Goal: Transaction & Acquisition: Purchase product/service

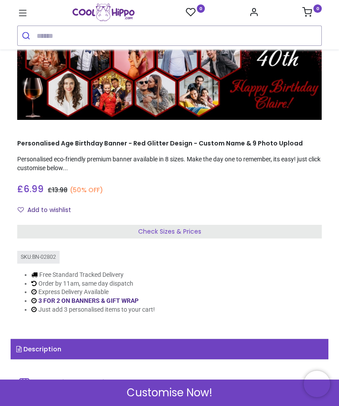
scroll to position [42, 0]
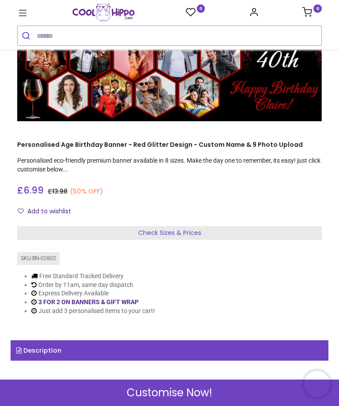
click at [180, 237] on div "Check Sizes & Prices" at bounding box center [169, 233] width 304 height 14
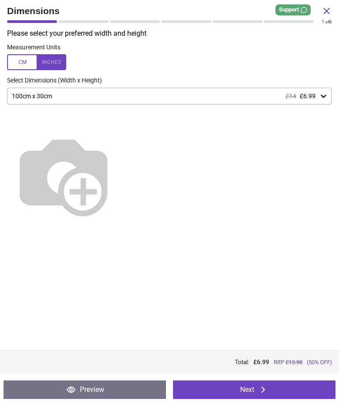
click at [60, 60] on div at bounding box center [36, 62] width 59 height 16
click at [120, 188] on img at bounding box center [63, 175] width 113 height 113
click at [323, 88] on div "39.4" x 11.8" (3ft 3" x 1ft) £14 £6.99" at bounding box center [169, 96] width 325 height 17
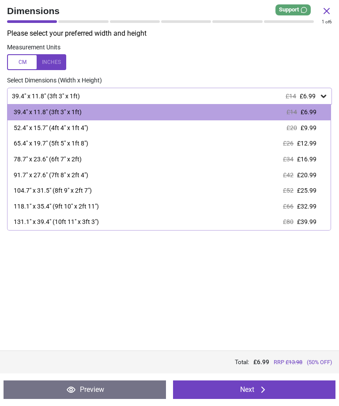
click at [54, 159] on div "78.7" x 23.6" (6ft 7" x 2ft)" at bounding box center [48, 159] width 68 height 9
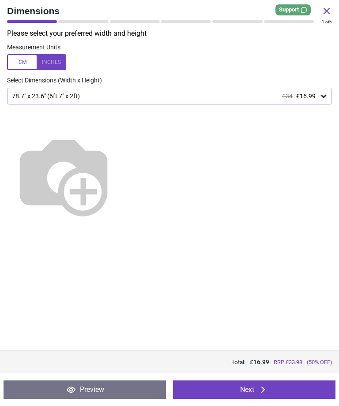
click at [324, 7] on icon at bounding box center [326, 11] width 11 height 11
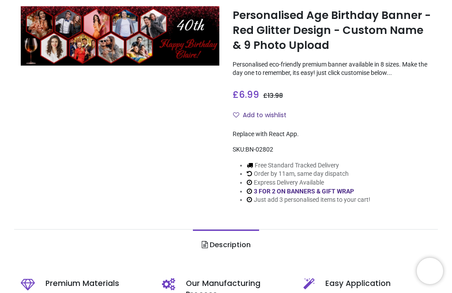
scroll to position [138, 0]
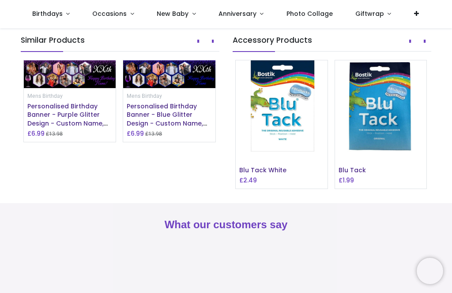
scroll to position [696, 0]
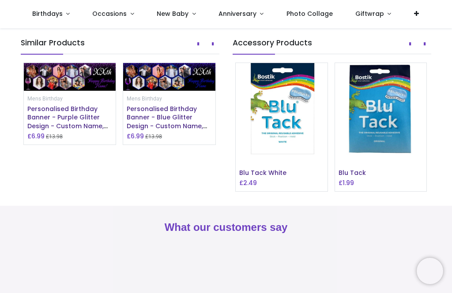
click at [422, 52] on button "Next" at bounding box center [424, 44] width 13 height 15
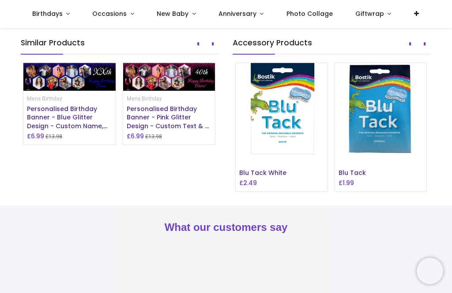
click at [423, 47] on icon "Next" at bounding box center [424, 44] width 2 height 6
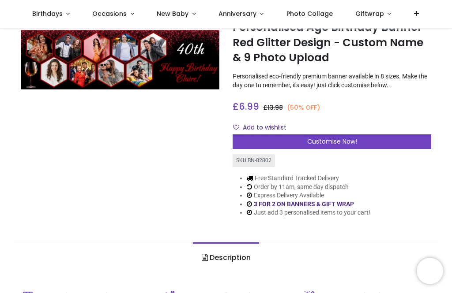
scroll to position [37, 0]
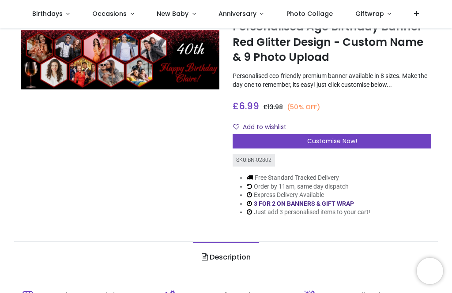
click at [348, 146] on span "Customise Now!" at bounding box center [332, 141] width 50 height 9
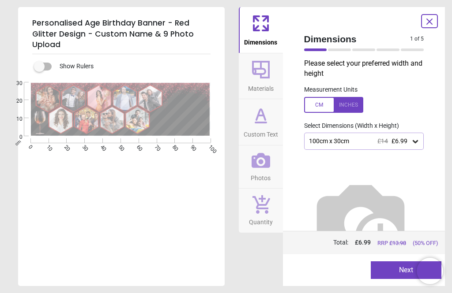
click at [418, 140] on icon at bounding box center [414, 141] width 5 height 3
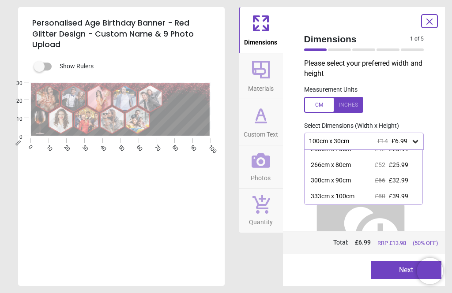
scroll to position [69, 0]
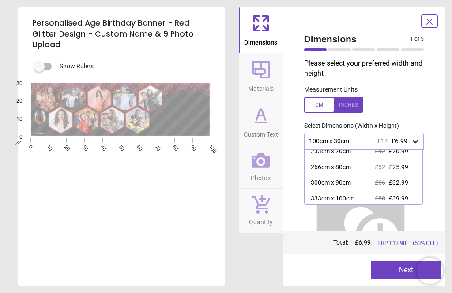
click at [349, 101] on div at bounding box center [333, 105] width 59 height 16
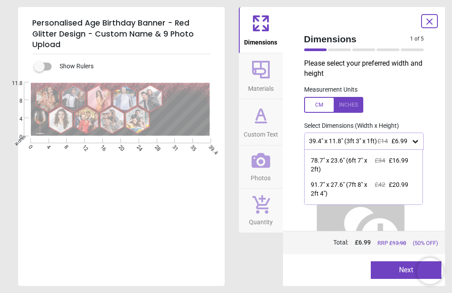
scroll to position [70, 0]
click at [356, 161] on div "78.7" x 23.6" (6ft 7" x 2ft)" at bounding box center [342, 164] width 64 height 17
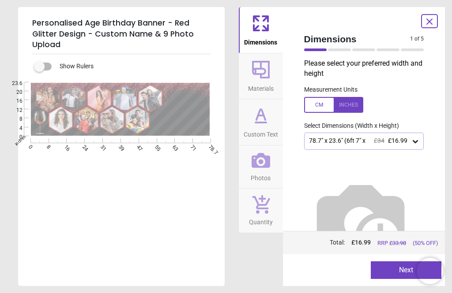
click at [258, 80] on span "Materials" at bounding box center [261, 86] width 26 height 13
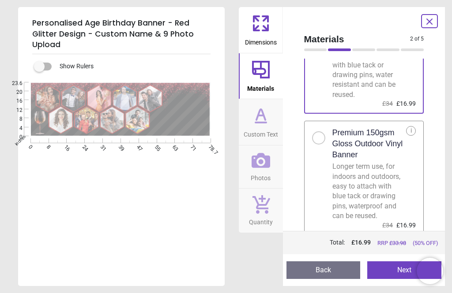
scroll to position [85, 0]
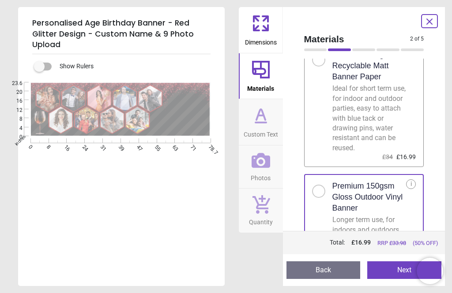
scroll to position [33, 0]
click at [261, 119] on icon at bounding box center [260, 115] width 21 height 21
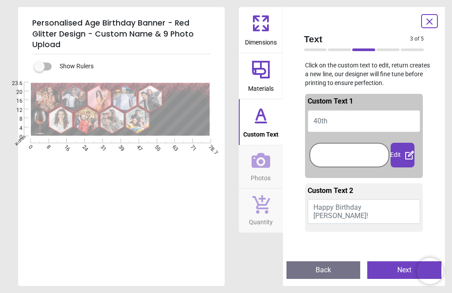
click at [334, 114] on button "40th" at bounding box center [363, 121] width 113 height 22
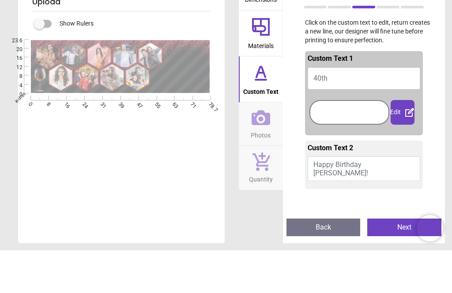
click at [332, 110] on button "40th" at bounding box center [363, 121] width 113 height 22
type textarea "****"
click at [191, 117] on textarea at bounding box center [182, 121] width 54 height 9
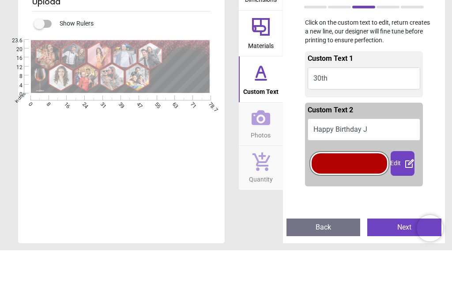
scroll to position [0, 0]
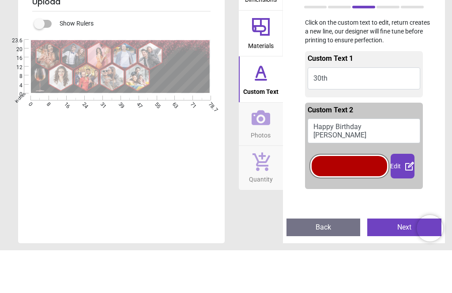
type textarea "**********"
click at [184, 61] on div "Show Rulers" at bounding box center [131, 66] width 185 height 11
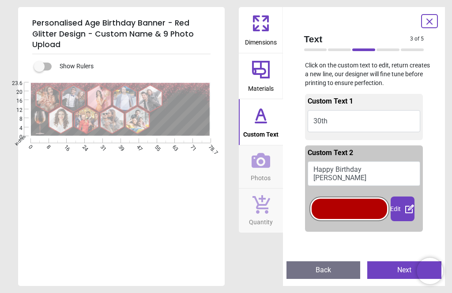
click at [265, 174] on span "Photos" at bounding box center [261, 176] width 20 height 13
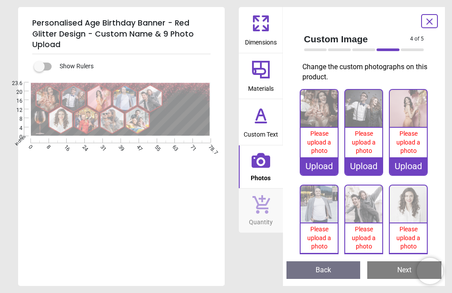
click at [323, 144] on span "Please upload a photo" at bounding box center [319, 142] width 24 height 24
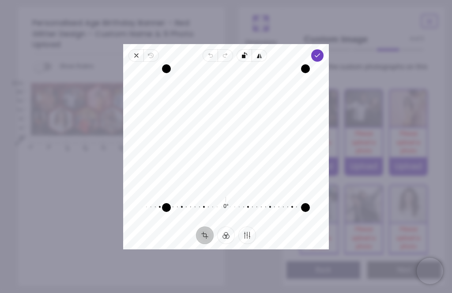
click at [321, 52] on icon "button" at bounding box center [317, 55] width 7 height 7
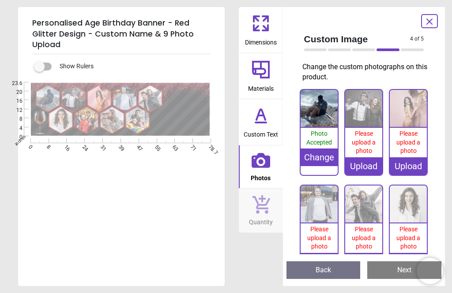
click at [367, 129] on div "Please upload a photo" at bounding box center [363, 143] width 37 height 30
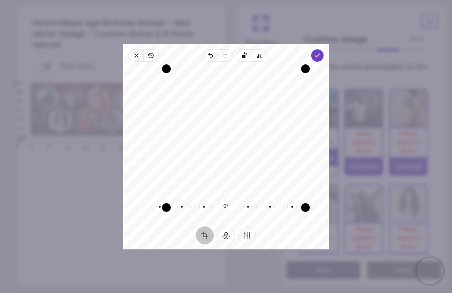
click at [321, 52] on icon "button" at bounding box center [317, 55] width 7 height 7
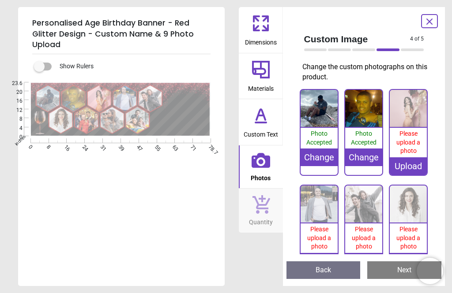
click at [415, 142] on span "Please upload a photo" at bounding box center [408, 142] width 24 height 24
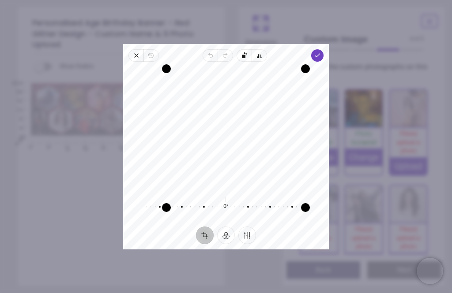
click at [131, 49] on span "Close" at bounding box center [135, 55] width 15 height 12
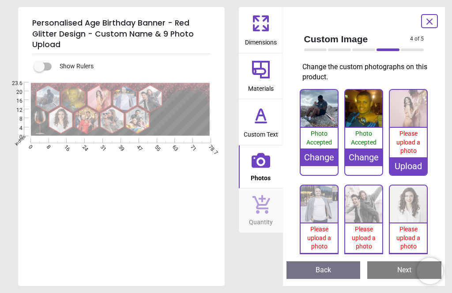
click at [415, 143] on span "Please upload a photo" at bounding box center [408, 142] width 24 height 24
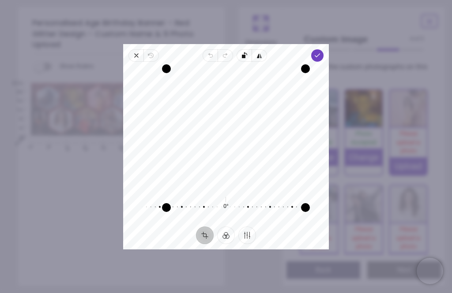
click at [329, 62] on div "Recenter 0° Reset" at bounding box center [226, 144] width 206 height 165
click at [321, 52] on icon "button" at bounding box center [317, 55] width 7 height 7
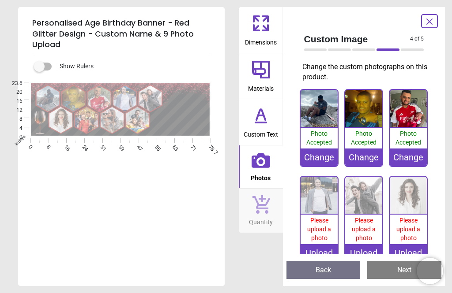
click at [325, 210] on img at bounding box center [318, 195] width 37 height 37
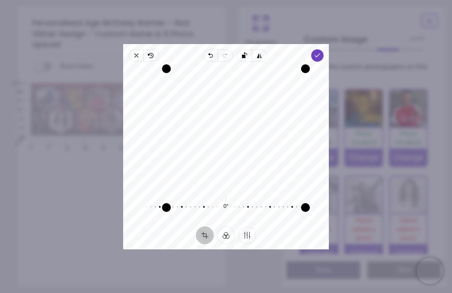
click at [319, 54] on polyline "button" at bounding box center [316, 55] width 5 height 3
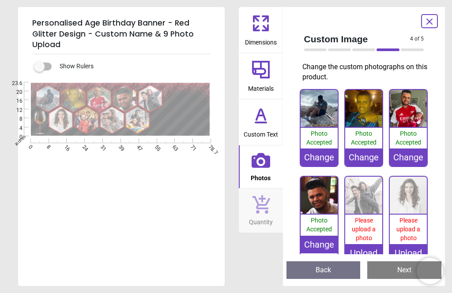
click at [367, 198] on img at bounding box center [363, 195] width 37 height 37
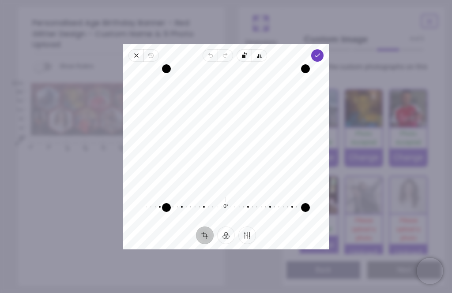
click at [128, 49] on span "Close" at bounding box center [135, 55] width 15 height 12
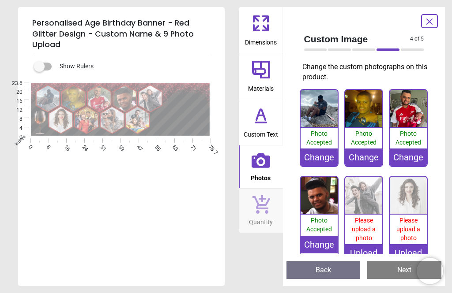
click at [366, 206] on img at bounding box center [363, 195] width 37 height 37
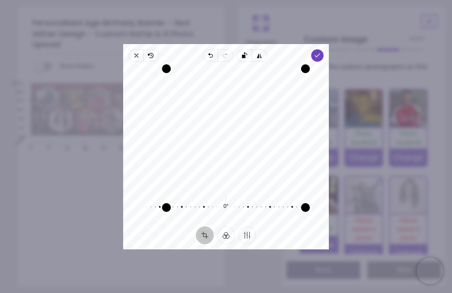
click at [343, 40] on span "Custom Image" at bounding box center [357, 39] width 106 height 13
click at [323, 49] on span "Done" at bounding box center [317, 55] width 12 height 12
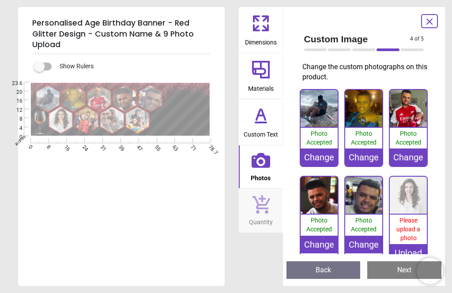
click at [409, 239] on span "Please upload a photo" at bounding box center [408, 229] width 24 height 24
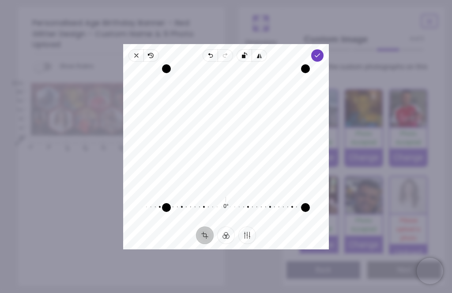
click at [277, 171] on div "Recenter" at bounding box center [225, 128] width 191 height 119
click at [321, 52] on icon "button" at bounding box center [317, 55] width 7 height 7
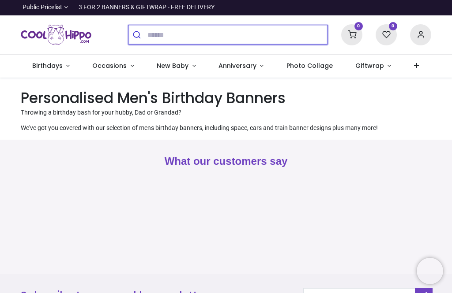
click at [174, 32] on input "search" at bounding box center [237, 34] width 180 height 19
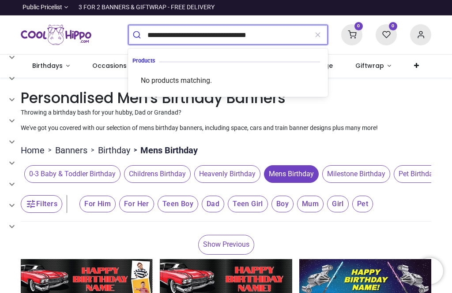
type input "**********"
click at [138, 35] on button "submit" at bounding box center [137, 34] width 19 height 19
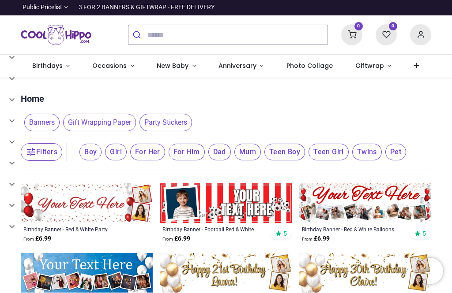
click at [390, 198] on img at bounding box center [365, 203] width 132 height 40
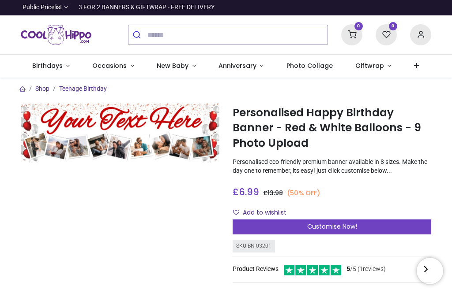
click at [348, 231] on span "Customise Now!" at bounding box center [332, 226] width 50 height 9
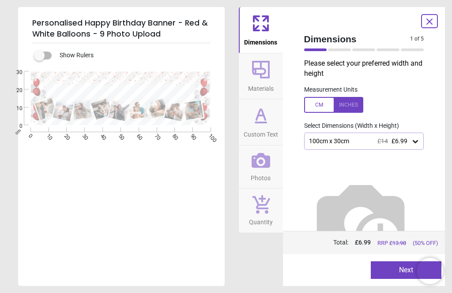
click at [415, 143] on icon at bounding box center [415, 141] width 9 height 9
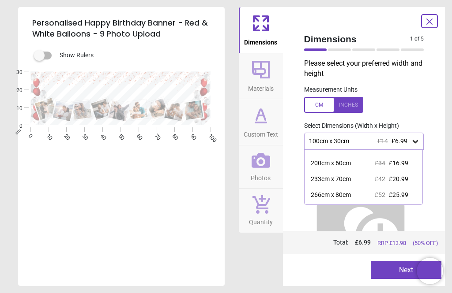
scroll to position [42, 0]
click at [352, 105] on div at bounding box center [333, 105] width 59 height 16
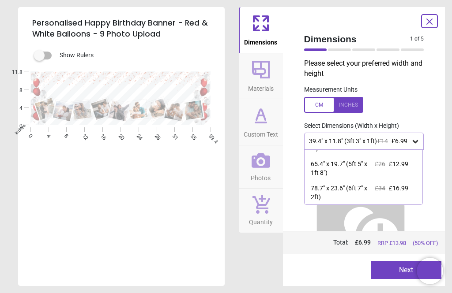
click at [360, 190] on div "78.7" x 23.6" (6ft 7" x 2ft)" at bounding box center [342, 192] width 64 height 17
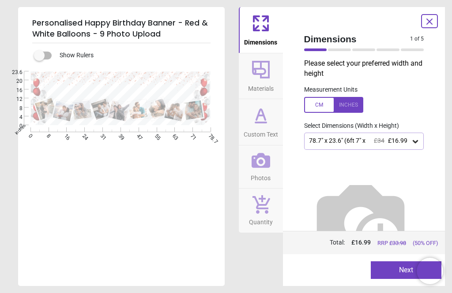
click at [393, 272] on button "Next" at bounding box center [405, 271] width 71 height 18
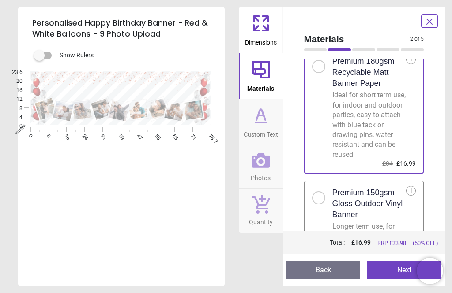
scroll to position [34, 0]
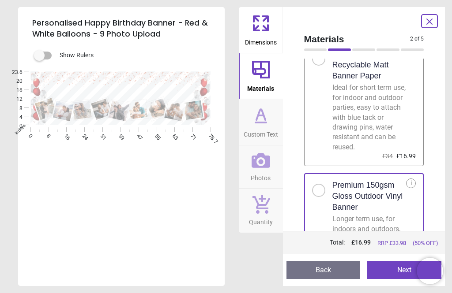
click at [397, 268] on button "Next" at bounding box center [404, 271] width 74 height 18
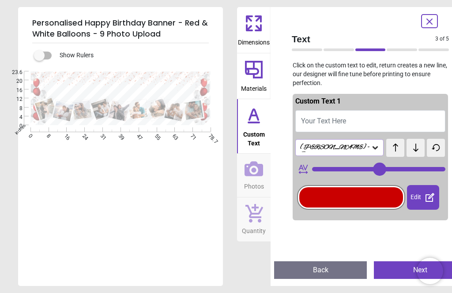
click at [345, 123] on span "Your Text Here" at bounding box center [323, 121] width 45 height 8
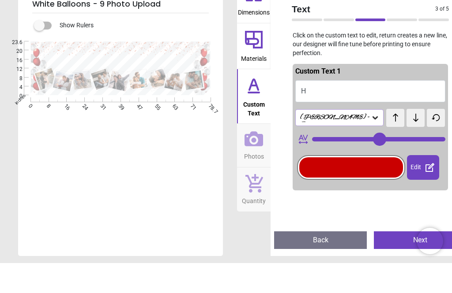
type textarea "**"
type input "**"
type textarea "**********"
type input "**"
type textarea "**********"
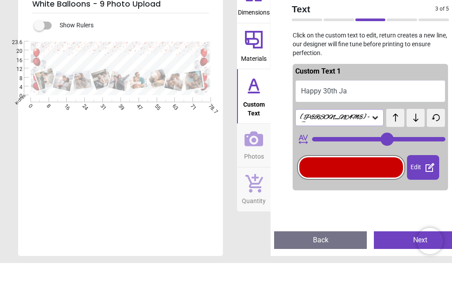
type input "**"
type textarea "**********"
type input "**"
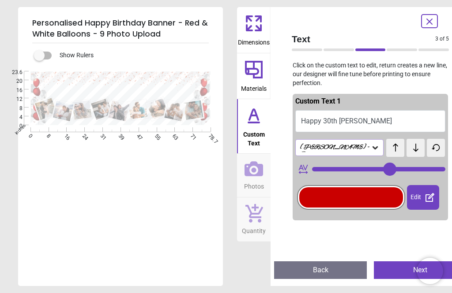
type textarea "**********"
click at [270, 198] on button "Quantity" at bounding box center [254, 220] width 34 height 44
click at [259, 166] on icon at bounding box center [253, 169] width 19 height 15
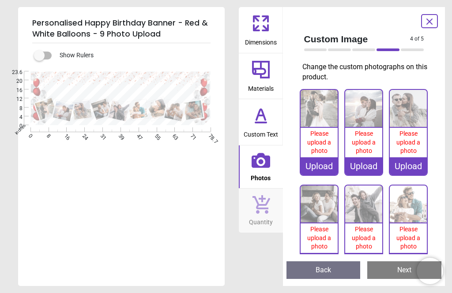
click at [321, 157] on div "Upload" at bounding box center [318, 166] width 37 height 18
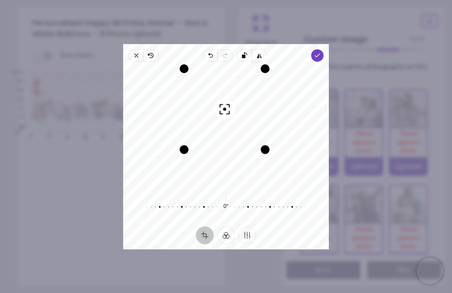
click at [322, 49] on span "Done" at bounding box center [317, 55] width 12 height 12
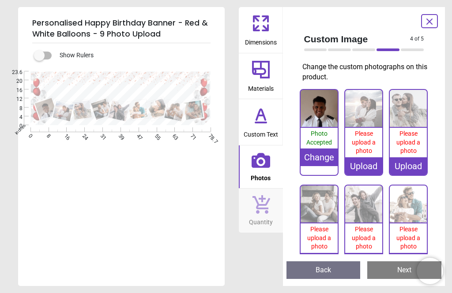
click at [366, 143] on span "Please upload a photo" at bounding box center [363, 142] width 24 height 24
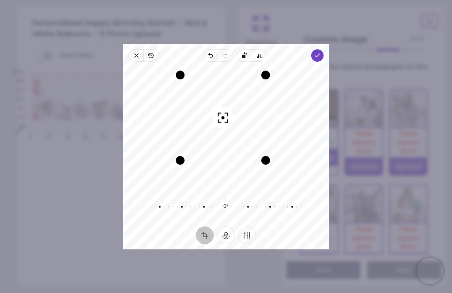
click at [321, 49] on span "Done" at bounding box center [317, 55] width 12 height 12
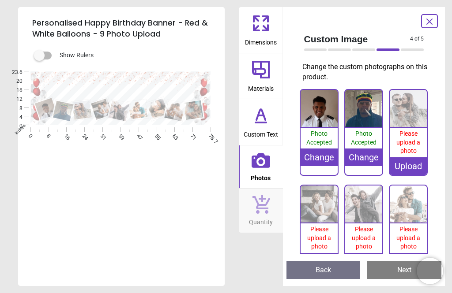
click at [414, 152] on span "Please upload a photo" at bounding box center [408, 142] width 24 height 24
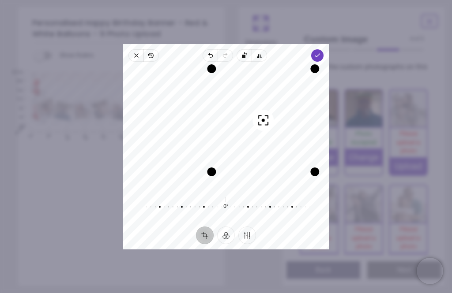
click at [321, 52] on icon "button" at bounding box center [317, 55] width 7 height 7
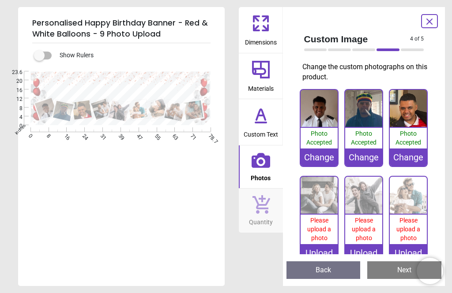
click at [321, 207] on img at bounding box center [318, 195] width 37 height 37
click at [320, 209] on img at bounding box center [318, 195] width 37 height 37
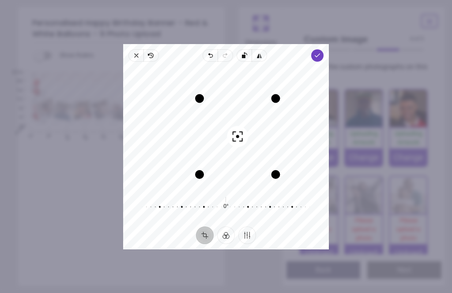
click at [319, 54] on polyline "button" at bounding box center [316, 55] width 5 height 3
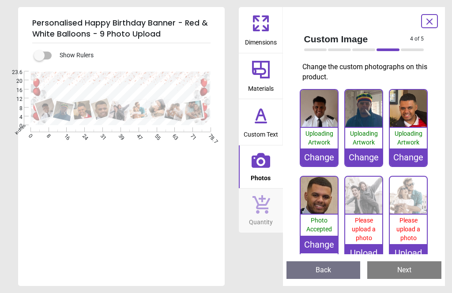
click at [374, 211] on img at bounding box center [363, 195] width 37 height 37
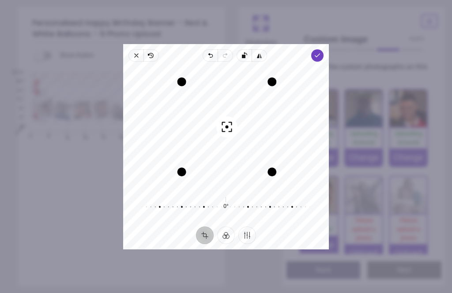
click at [323, 49] on span "Done" at bounding box center [317, 55] width 12 height 12
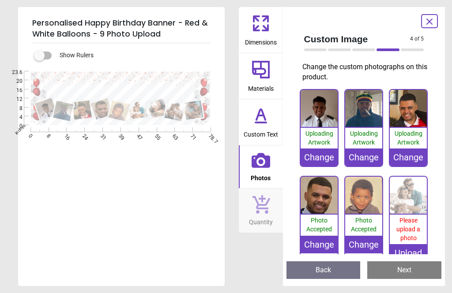
click at [449, 150] on div "Personalised Happy Birthday Banner - Red & White Balloons - 9 Photo Upload Show…" at bounding box center [226, 146] width 452 height 293
click at [409, 194] on img at bounding box center [407, 195] width 37 height 37
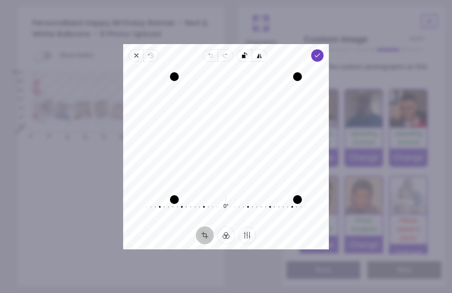
click at [128, 49] on span "Close" at bounding box center [135, 55] width 15 height 12
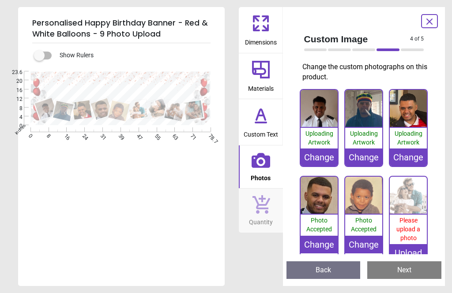
click at [409, 202] on img at bounding box center [407, 195] width 37 height 37
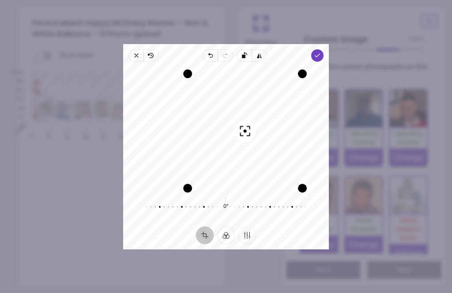
click at [270, 210] on div at bounding box center [221, 206] width 169 height 25
click at [253, 159] on div "Recenter" at bounding box center [225, 128] width 191 height 119
click at [321, 52] on icon "button" at bounding box center [317, 55] width 7 height 7
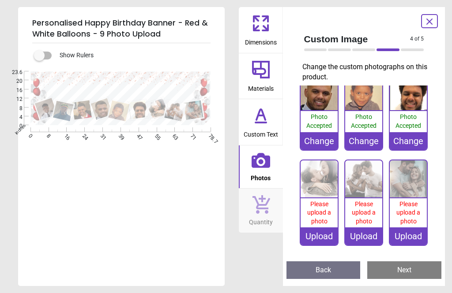
scroll to position [102, 0]
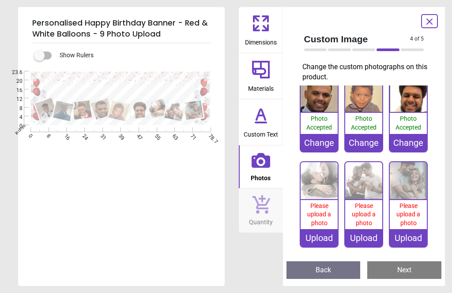
click at [321, 202] on span "Please upload a photo" at bounding box center [319, 214] width 24 height 24
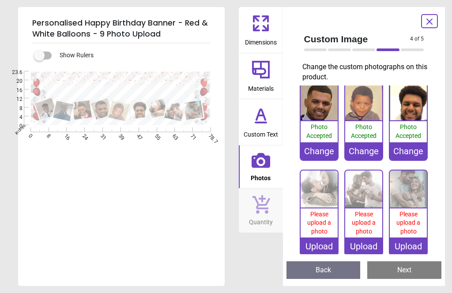
scroll to position [94, 0]
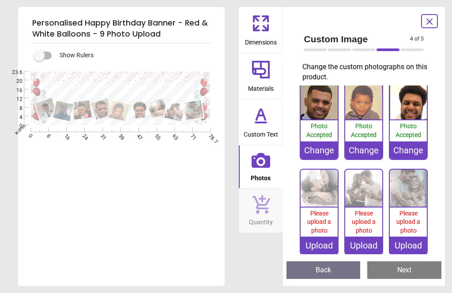
click at [323, 210] on span "Please upload a photo" at bounding box center [319, 222] width 24 height 24
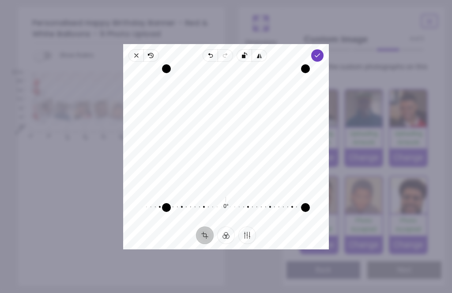
scroll to position [94, 0]
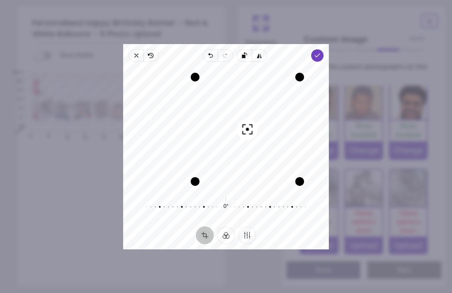
click at [319, 54] on polyline "button" at bounding box center [316, 55] width 5 height 3
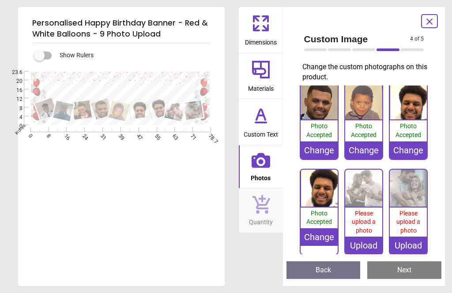
click at [414, 152] on div "Change" at bounding box center [407, 151] width 37 height 18
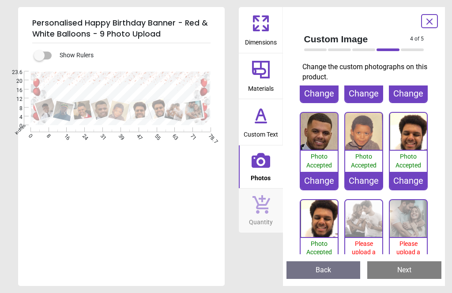
scroll to position [64, 0]
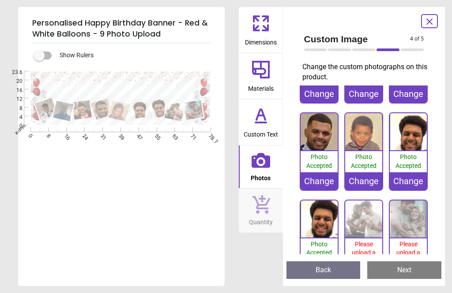
click at [415, 183] on div "Change" at bounding box center [407, 181] width 37 height 18
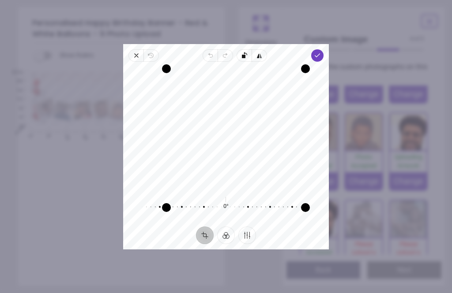
click at [321, 52] on icon "button" at bounding box center [317, 55] width 7 height 7
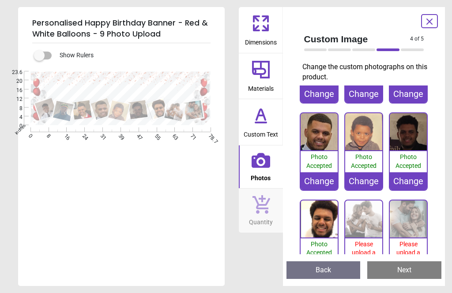
click at [367, 231] on img at bounding box center [363, 219] width 37 height 37
click at [365, 229] on img at bounding box center [363, 219] width 37 height 37
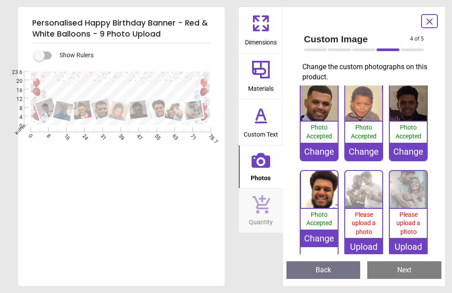
scroll to position [93, 0]
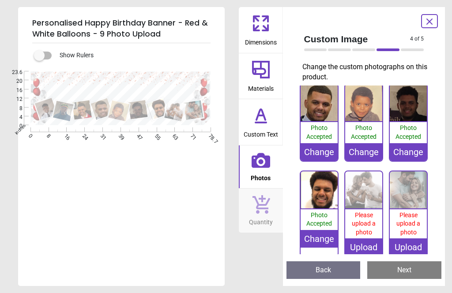
click at [370, 212] on span "Please upload a photo" at bounding box center [363, 224] width 24 height 24
click at [368, 241] on div "Upload" at bounding box center [363, 248] width 37 height 18
click at [366, 204] on img at bounding box center [363, 190] width 37 height 37
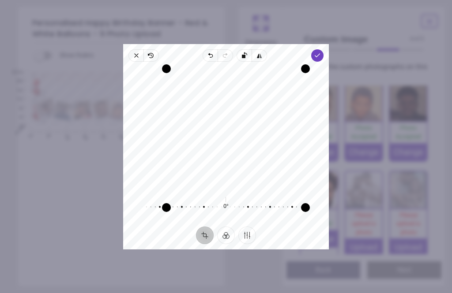
click at [319, 54] on polyline "button" at bounding box center [316, 55] width 5 height 3
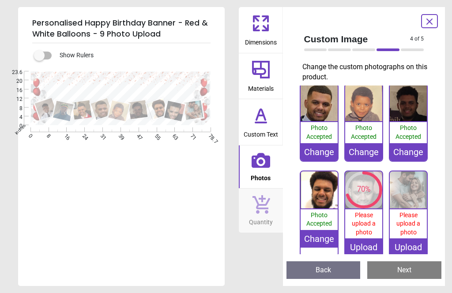
click at [415, 190] on img at bounding box center [407, 190] width 37 height 37
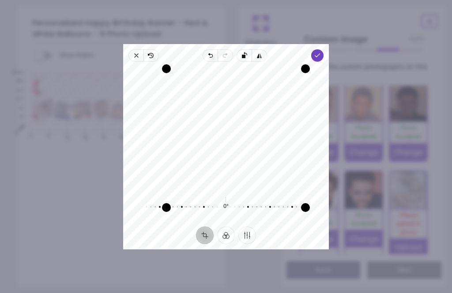
click at [321, 52] on icon "button" at bounding box center [317, 55] width 7 height 7
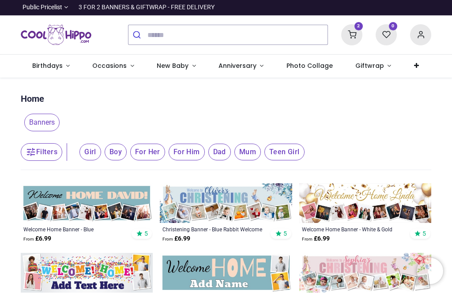
click at [125, 70] on span "Occasions" at bounding box center [110, 65] width 36 height 9
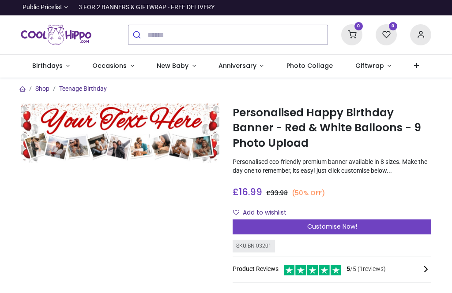
click at [355, 38] on icon at bounding box center [351, 34] width 21 height 21
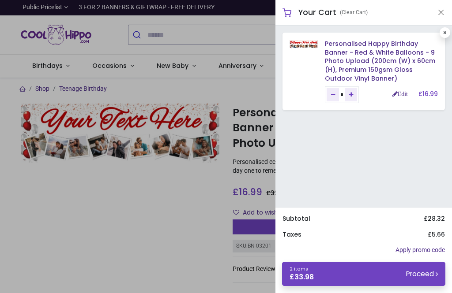
click at [369, 56] on link "Personalised Happy Birthday Banner - Red & White Balloons - 9 Photo Upload (200…" at bounding box center [380, 60] width 110 height 43
click at [359, 276] on link "2 items £ 33.98 Proceed" at bounding box center [363, 274] width 163 height 24
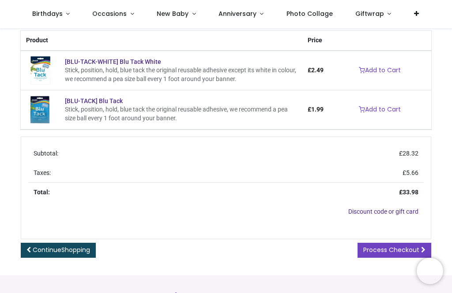
scroll to position [174, 0]
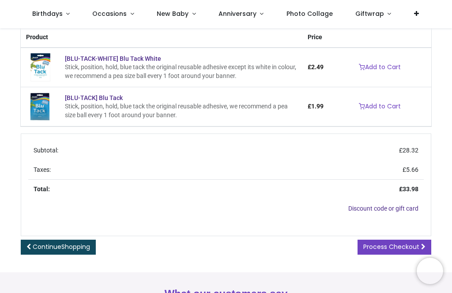
click at [394, 255] on link "Process Checkout" at bounding box center [394, 247] width 74 height 15
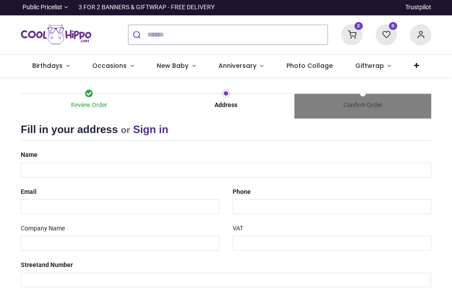
select select "***"
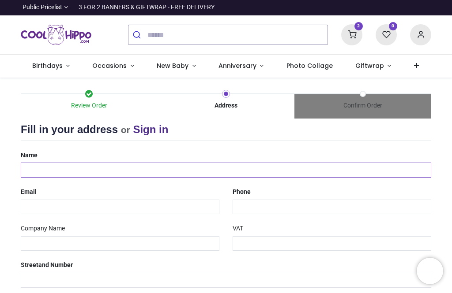
click at [105, 168] on input "text" at bounding box center [226, 170] width 410 height 15
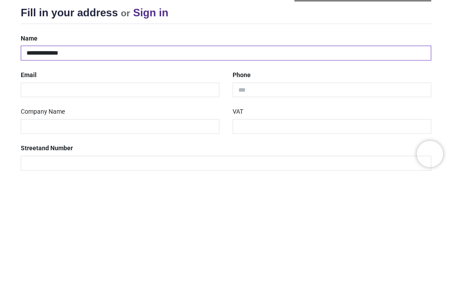
type input "**********"
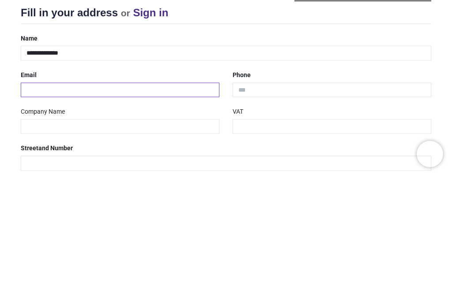
click at [133, 200] on input "email" at bounding box center [120, 207] width 198 height 15
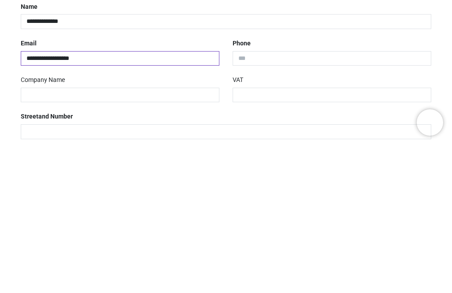
type input "**********"
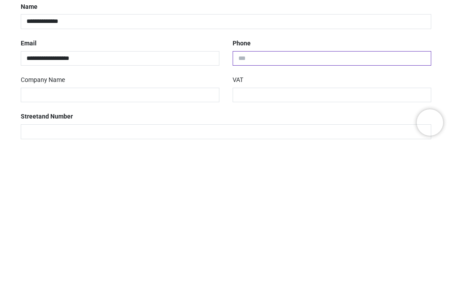
click at [293, 200] on input "tel" at bounding box center [331, 207] width 198 height 15
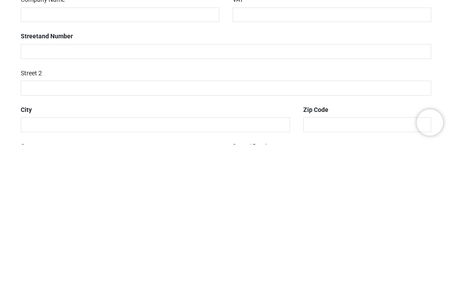
scroll to position [86, 0]
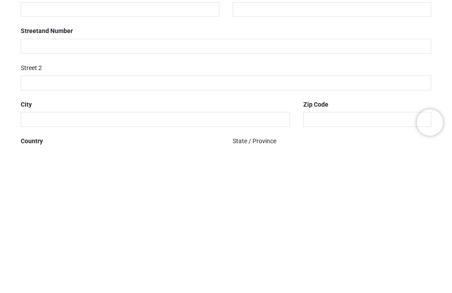
type input "**********"
click at [302, 209] on div "Street 2" at bounding box center [225, 224] width 423 height 30
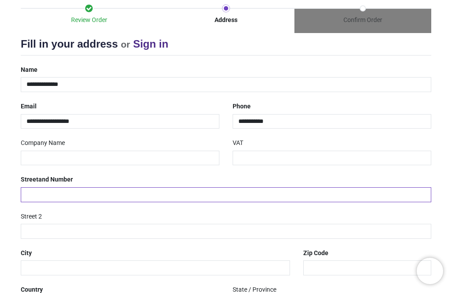
click at [142, 194] on input "text" at bounding box center [226, 194] width 410 height 15
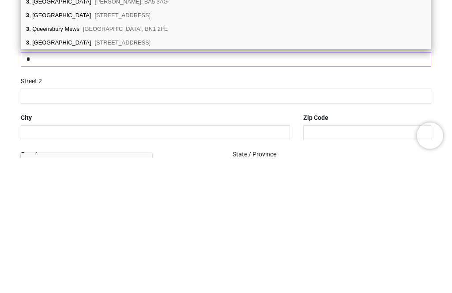
type input "*"
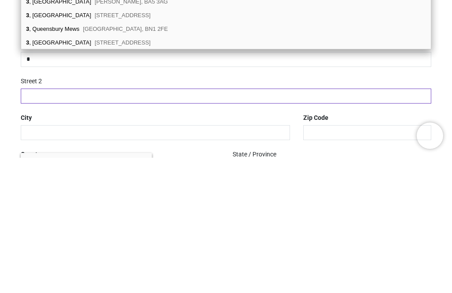
click at [142, 224] on input "text" at bounding box center [226, 231] width 410 height 15
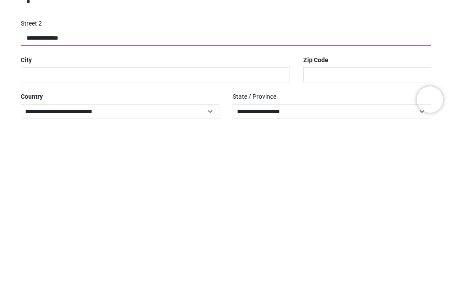
scroll to position [116, 0]
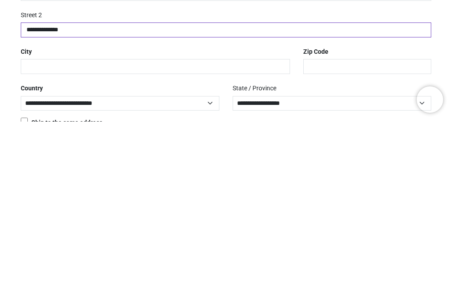
type input "**********"
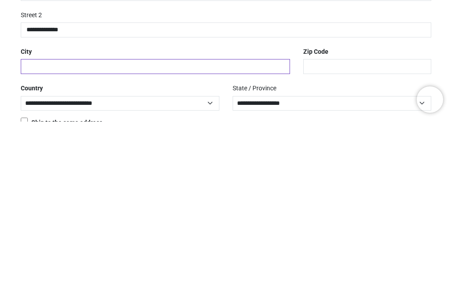
click at [146, 231] on input "text" at bounding box center [155, 238] width 269 height 15
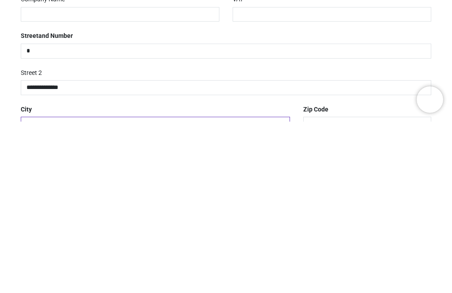
scroll to position [58, 0]
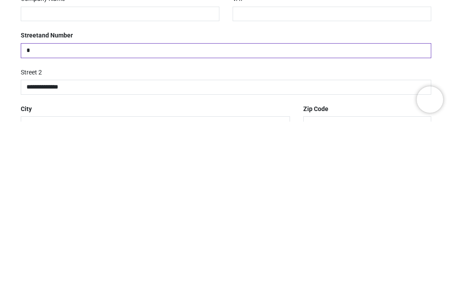
click at [112, 215] on input "*" at bounding box center [226, 222] width 410 height 15
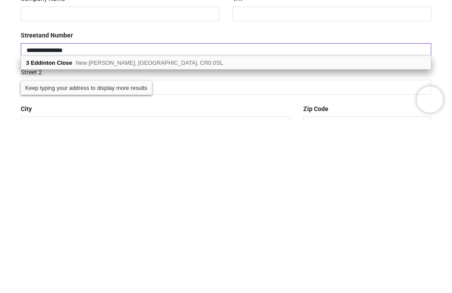
type input "**********"
click at [186, 228] on div "3 Eddinton Close New Addington, Croydon, CR0 0SL" at bounding box center [225, 234] width 409 height 13
type input "**********"
type input "*******"
select select "***"
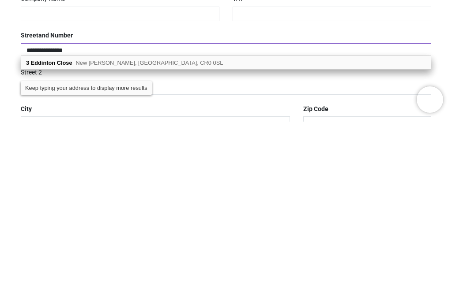
select select
type input "*******"
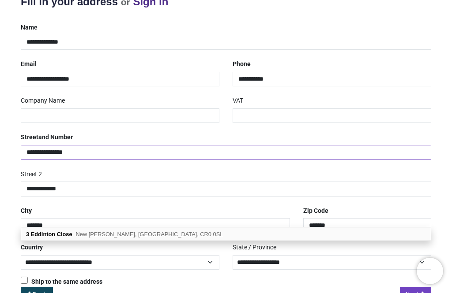
scroll to position [127, 0]
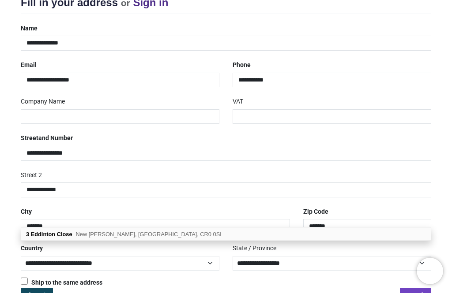
click at [127, 238] on div "3 Eddinton Close New Addington, Croydon, CR0 0SL" at bounding box center [225, 234] width 409 height 13
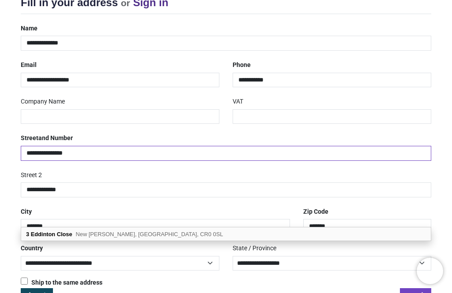
select select "***"
select select
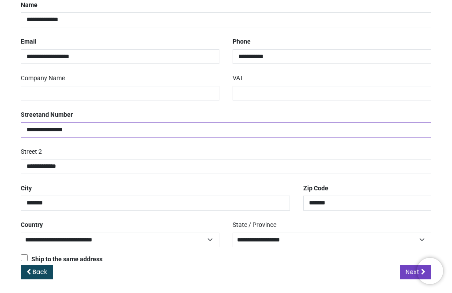
scroll to position [150, 0]
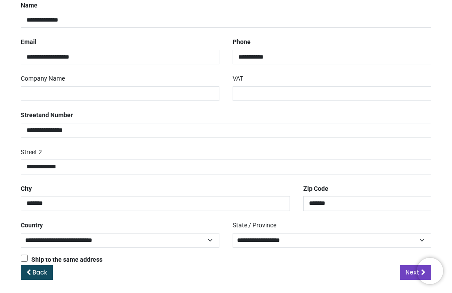
click at [404, 271] on link "Next" at bounding box center [415, 272] width 31 height 15
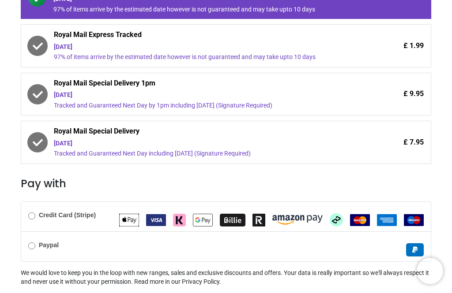
scroll to position [197, 0]
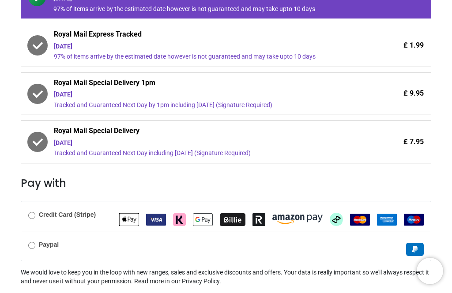
click at [43, 244] on b "Paypal" at bounding box center [49, 244] width 20 height 7
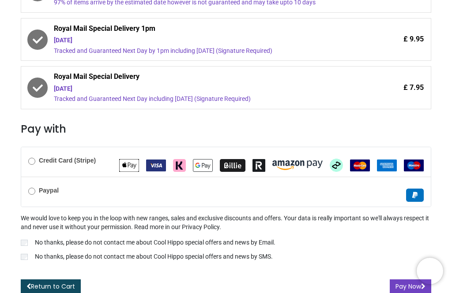
scroll to position [251, 0]
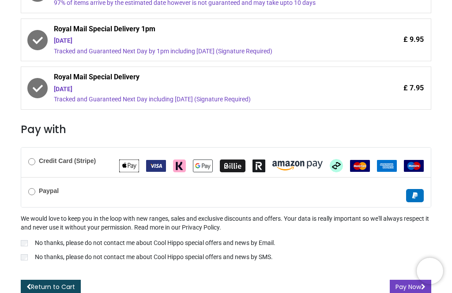
click at [395, 281] on button "Pay Now" at bounding box center [409, 287] width 41 height 15
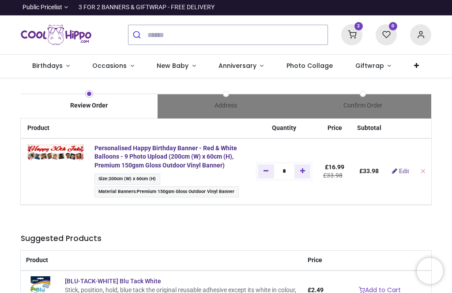
click at [140, 158] on strong "Personalised Happy Birthday Banner - Red & White Balloons - 9 Photo Upload (200…" at bounding box center [165, 157] width 142 height 24
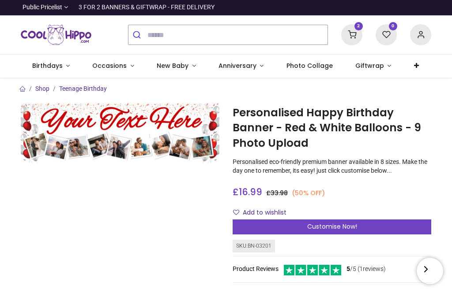
click at [346, 37] on icon at bounding box center [351, 34] width 21 height 21
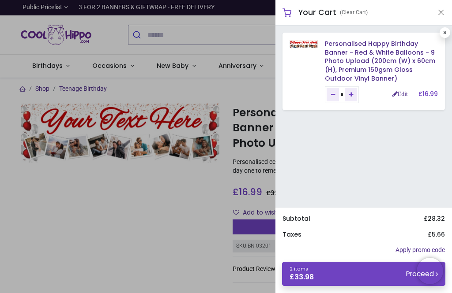
click at [379, 58] on link "Personalised Happy Birthday Banner - Red & White Balloons - 9 Photo Upload (200…" at bounding box center [380, 60] width 110 height 43
click at [399, 94] on link "Edit" at bounding box center [399, 94] width 15 height 6
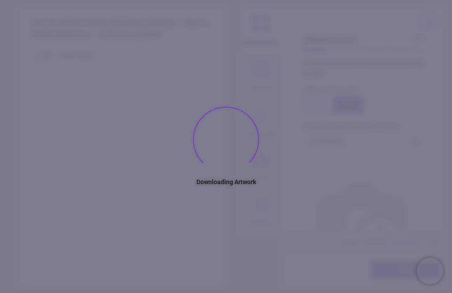
scroll to position [131, 0]
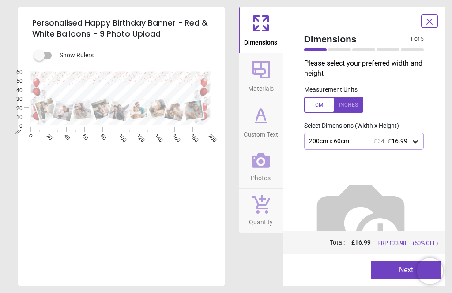
type textarea "**********"
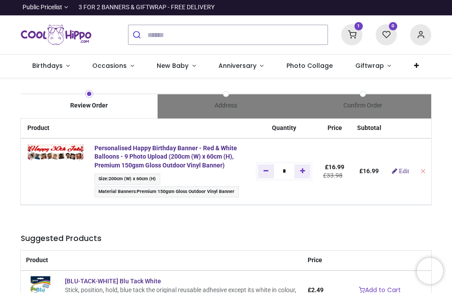
click at [351, 35] on icon at bounding box center [351, 34] width 21 height 21
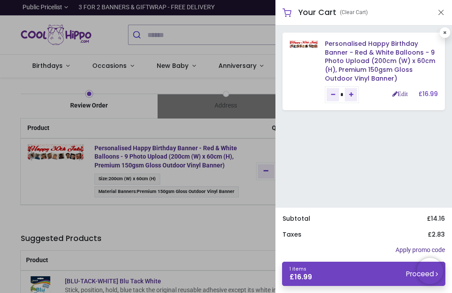
click at [357, 92] on link "Add one" at bounding box center [350, 94] width 12 height 13
type input "*"
click at [156, 238] on div at bounding box center [226, 146] width 452 height 293
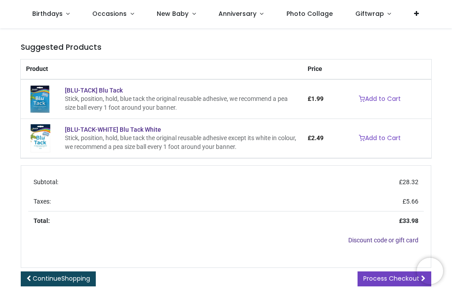
scroll to position [156, 0]
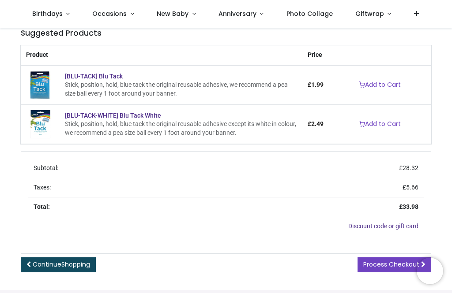
click at [380, 273] on link "Process Checkout" at bounding box center [394, 265] width 74 height 15
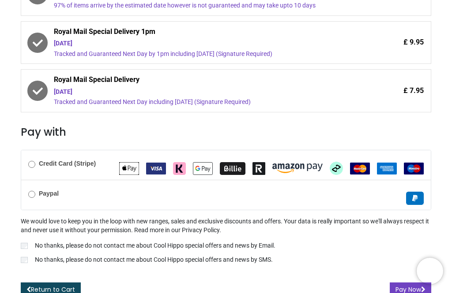
scroll to position [250, 0]
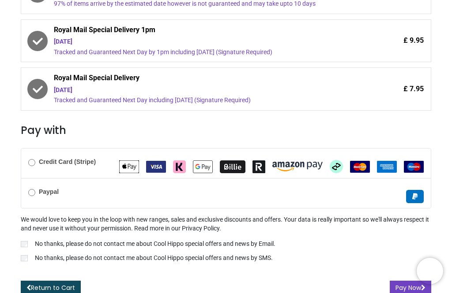
click at [398, 284] on button "Pay Now" at bounding box center [409, 288] width 41 height 15
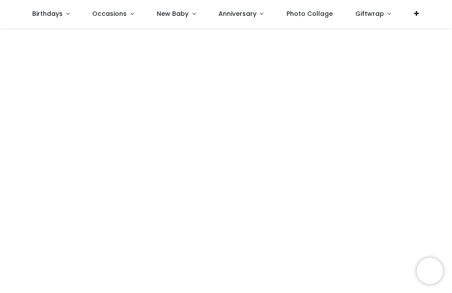
scroll to position [234, 0]
click at [451, 190] on div "Order S67652 Confirmed Thank you for your order. Print Sign Up to follow your o…" at bounding box center [226, 99] width 452 height 610
